Goal: Task Accomplishment & Management: Use online tool/utility

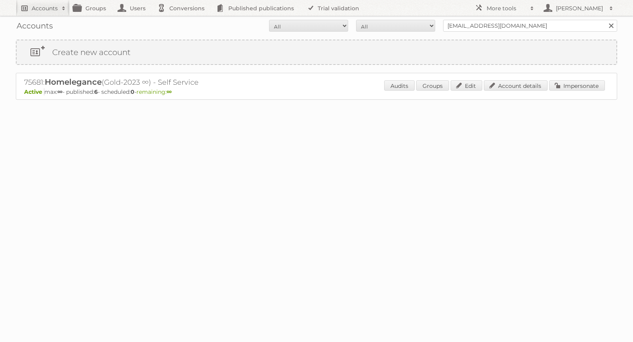
click at [34, 6] on h2 "Accounts" at bounding box center [45, 8] width 26 height 8
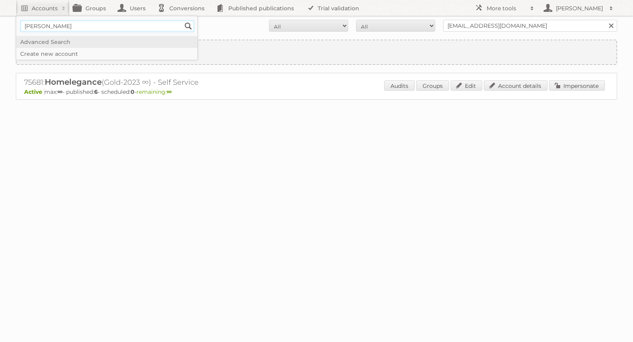
type input"] "[PERSON_NAME][EMAIL_ADDRESS][DOMAIN_NAME]"
click at [187, 27] on input "Search" at bounding box center [188, 26] width 12 height 12
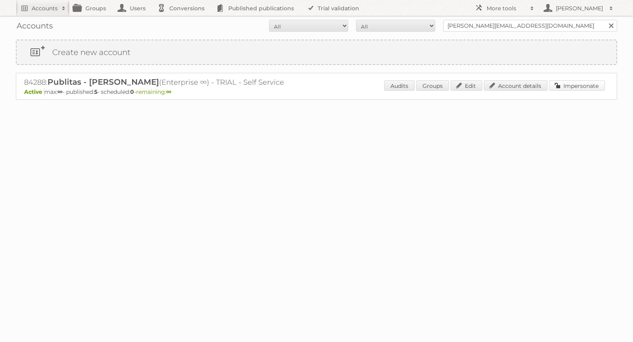
click at [565, 84] on link "Impersonate" at bounding box center [577, 85] width 56 height 10
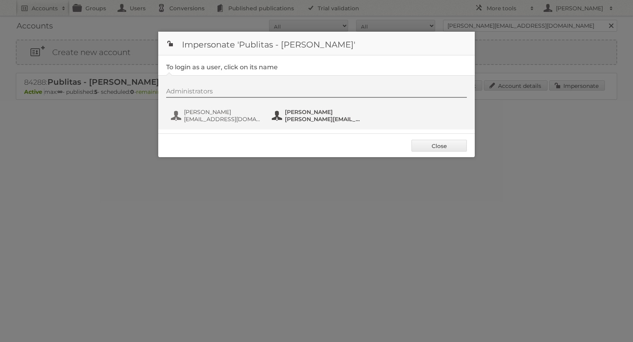
click at [291, 109] on span "[PERSON_NAME]" at bounding box center [323, 111] width 77 height 7
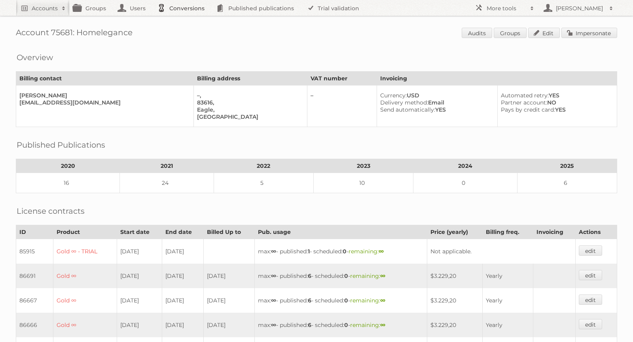
click at [188, 10] on link "Conversions" at bounding box center [183, 8] width 59 height 16
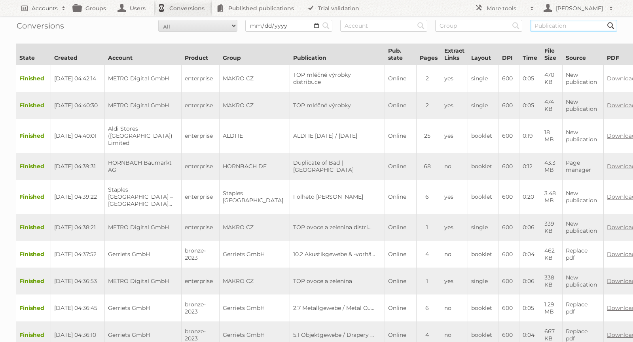
click at [547, 27] on input "text" at bounding box center [573, 26] width 87 height 12
paste input "prijslijst-mini-cooper-jo1-desktop/page/1"
type input "prijslijst-mini-cooper-jo1-desktop/page/1"
click at [320, 20] on input "Search" at bounding box center [326, 26] width 12 height 12
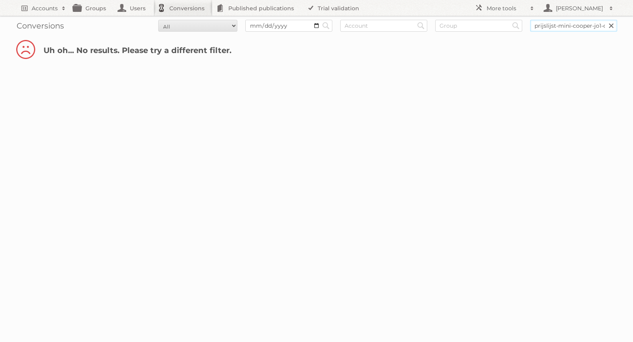
click at [592, 26] on input "prijslijst-mini-cooper-jo1-desktop/page/1" at bounding box center [573, 26] width 87 height 12
click at [611, 25] on link at bounding box center [612, 26] width 12 height 12
click at [582, 26] on input "text" at bounding box center [573, 26] width 87 height 12
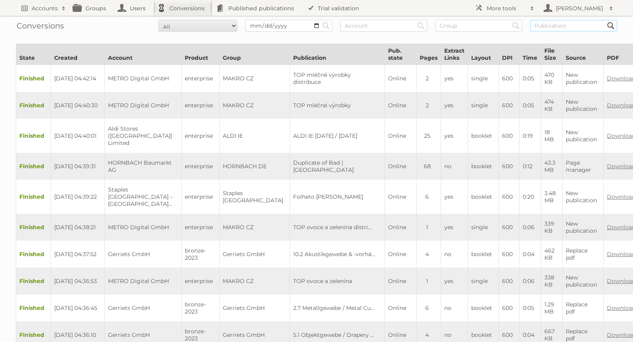
click at [570, 26] on input "text" at bounding box center [573, 26] width 87 height 12
paste input "prijslijst-mini-cooper-jo1-desktop/page/1"
type input "prijslijst-mini-[PERSON_NAME]-jo1-desktop"
click at [320, 20] on input "Search" at bounding box center [326, 26] width 12 height 12
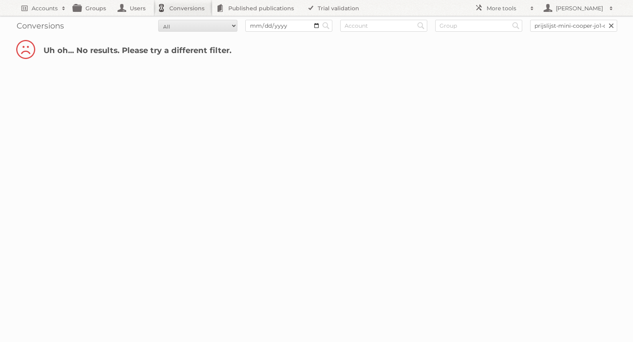
scroll to position [0, 20]
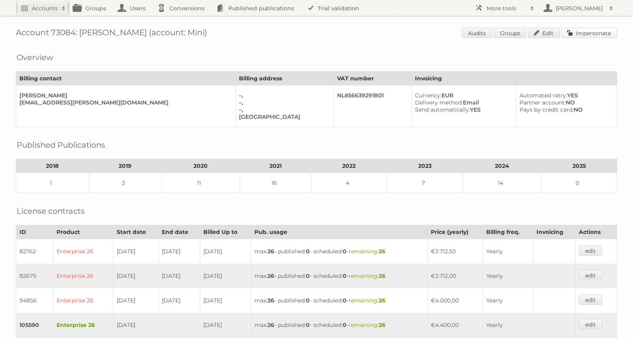
click at [594, 30] on link "Impersonate" at bounding box center [590, 33] width 56 height 10
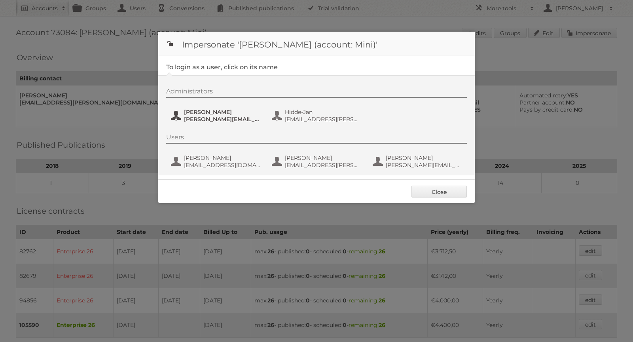
click at [209, 116] on span "[PERSON_NAME][EMAIL_ADDRESS][PERSON_NAME][DOMAIN_NAME]" at bounding box center [222, 119] width 77 height 7
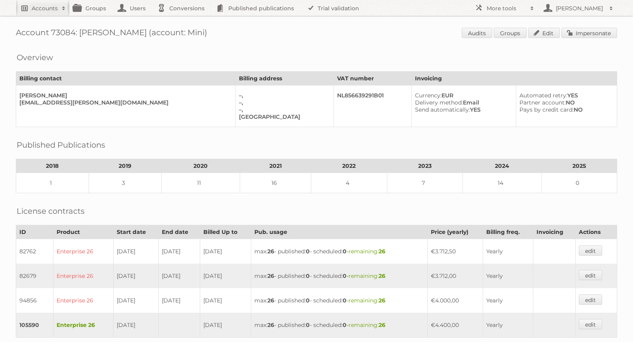
click at [33, 8] on h2 "Accounts" at bounding box center [45, 8] width 26 height 8
click at [190, 25] on input "Search" at bounding box center [188, 26] width 12 height 12
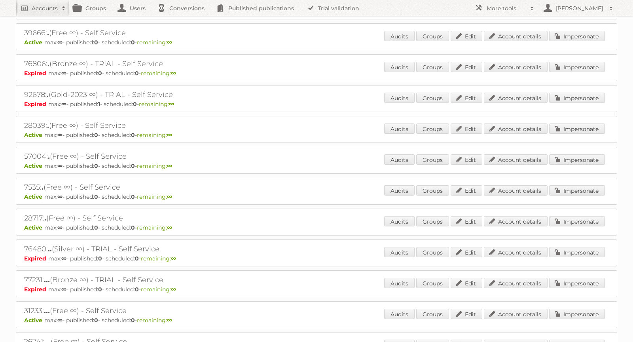
scroll to position [1378, 0]
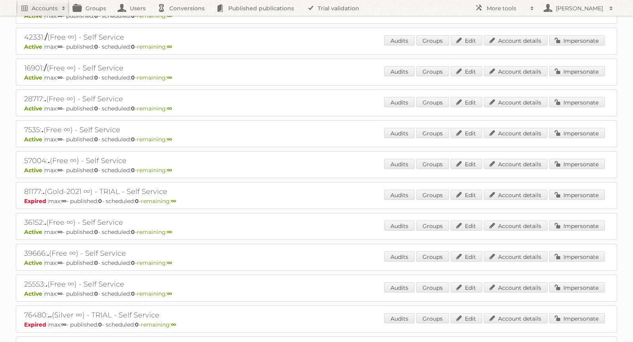
scroll to position [1312, 0]
click at [572, 312] on link "Impersonate" at bounding box center [577, 317] width 56 height 10
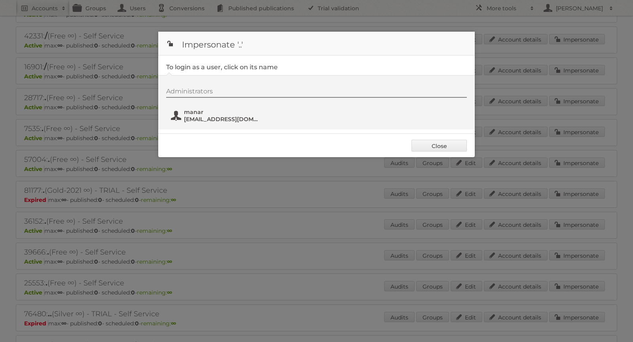
click at [249, 120] on span "manaralsuwaini@gmail.com" at bounding box center [222, 119] width 77 height 7
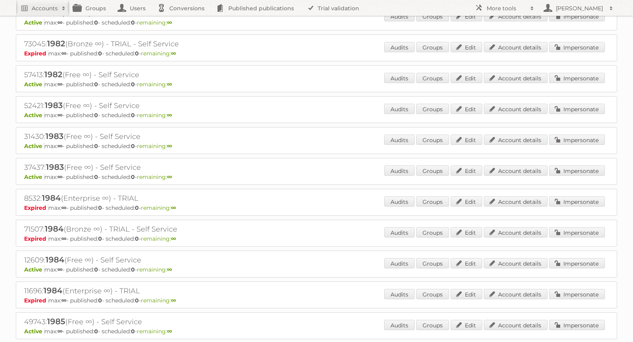
scroll to position [6589, 0]
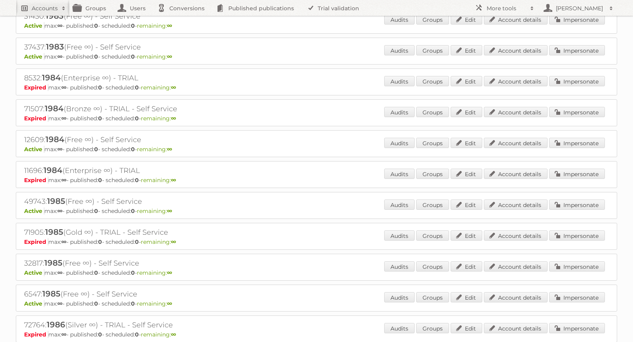
click at [59, 11] on span at bounding box center [64, 8] width 12 height 8
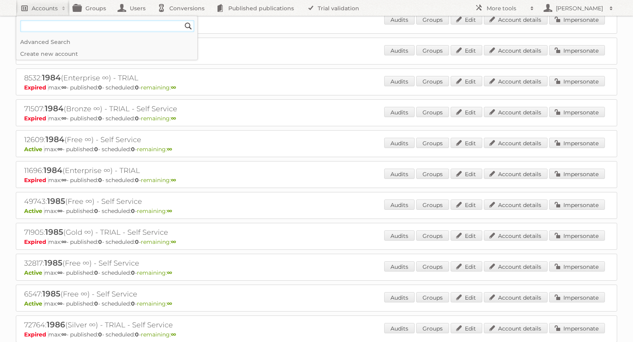
click at [182, 20] on input "Search" at bounding box center [188, 26] width 12 height 12
type input"] "s"
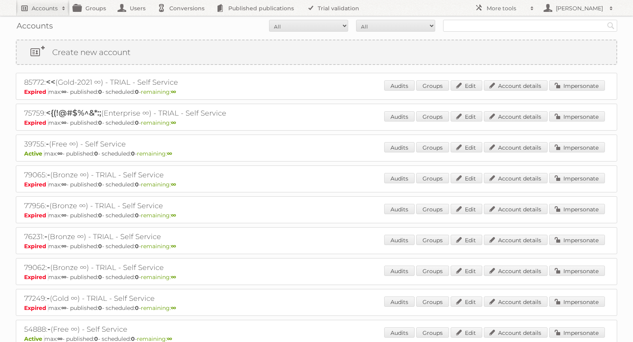
click at [37, 8] on h2 "Accounts" at bounding box center [45, 8] width 26 height 8
type input"] "silver"
click at [182, 20] on input "Search" at bounding box center [188, 26] width 12 height 12
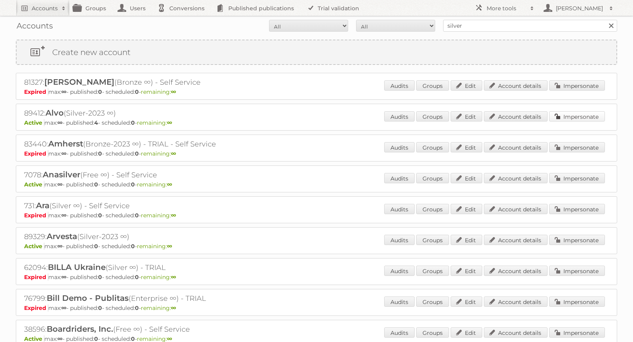
click at [596, 111] on link "Impersonate" at bounding box center [577, 116] width 56 height 10
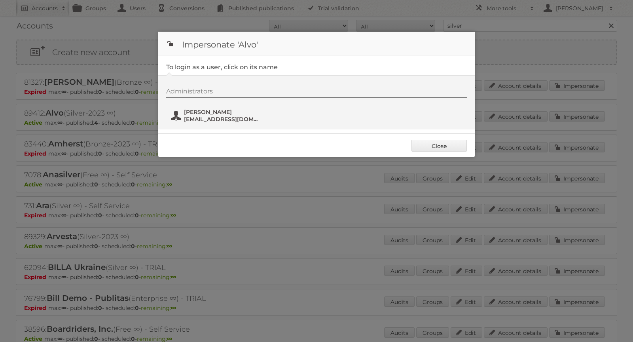
click at [230, 111] on span "[PERSON_NAME]" at bounding box center [222, 111] width 77 height 7
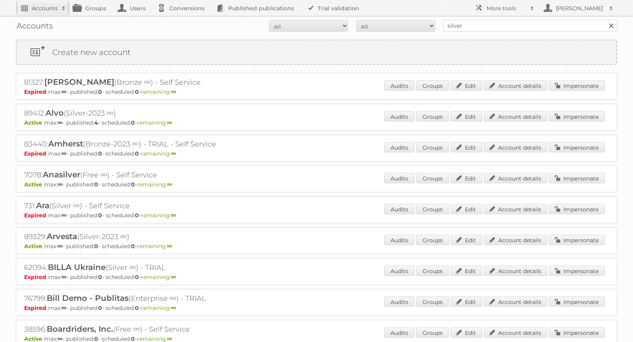
click at [55, 11] on h2 "Accounts" at bounding box center [45, 8] width 26 height 8
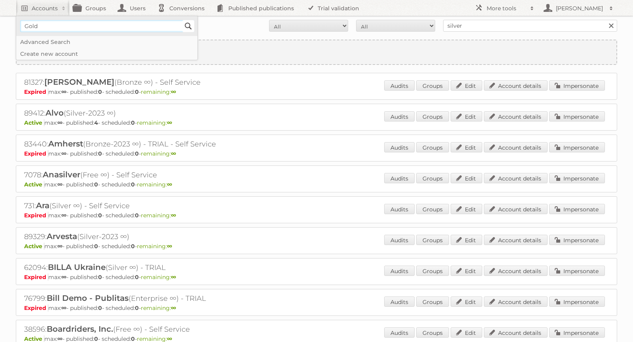
type input"] "Gold"
click at [187, 22] on input "Search" at bounding box center [188, 26] width 12 height 12
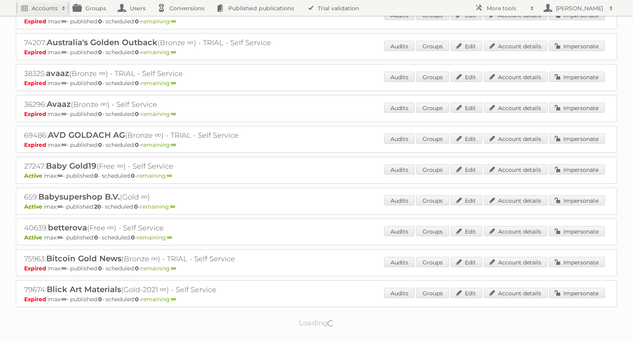
scroll to position [536, 0]
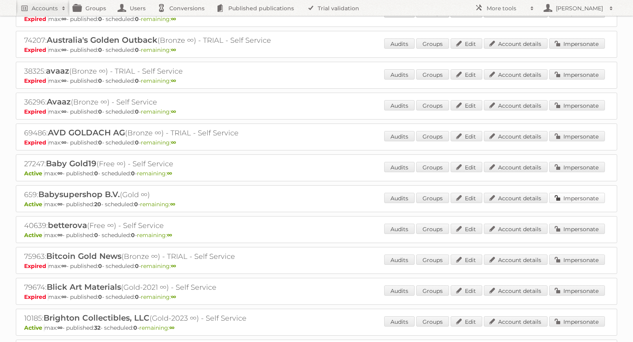
click at [566, 193] on link "Impersonate" at bounding box center [577, 198] width 56 height 10
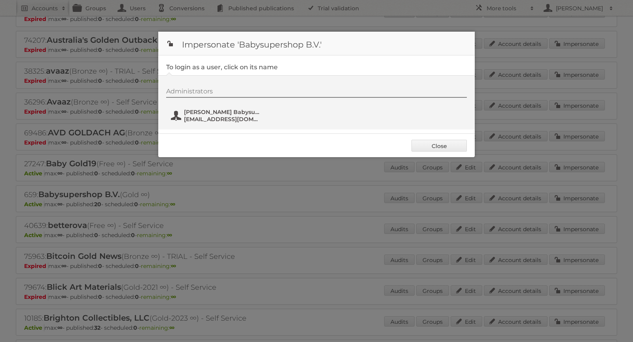
click at [250, 114] on span "Van Asten Babysuperstore" at bounding box center [222, 111] width 77 height 7
